Goal: Find specific page/section: Find specific page/section

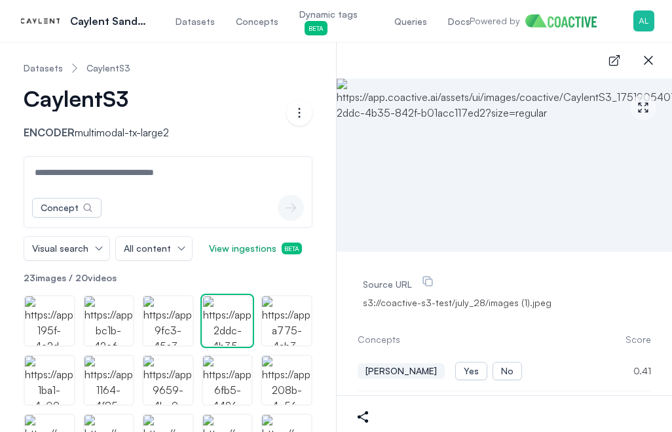
scroll to position [1, 0]
click at [56, 67] on link "Datasets" at bounding box center [43, 68] width 39 height 13
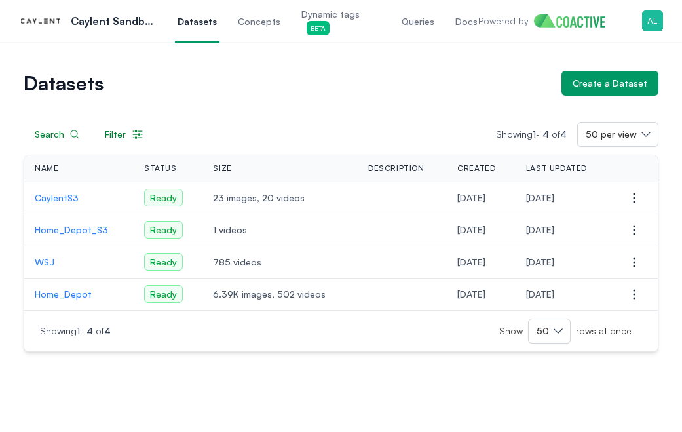
click at [312, 20] on span "Dynamic tags Beta" at bounding box center [340, 22] width 79 height 28
